Goal: Information Seeking & Learning: Learn about a topic

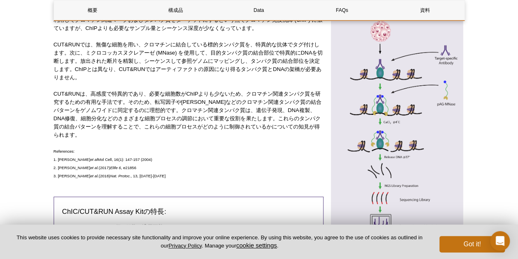
scroll to position [358, 0]
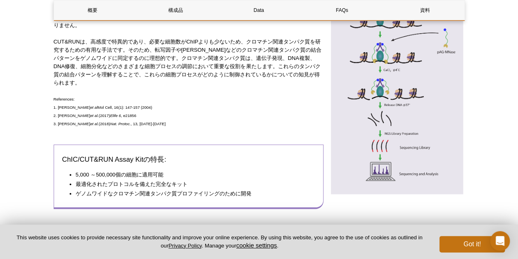
scroll to position [287, 0]
